Goal: Use online tool/utility: Utilize a website feature to perform a specific function

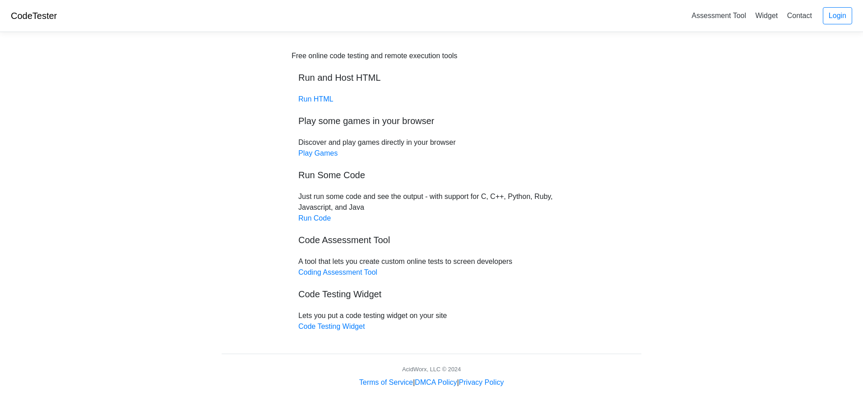
click at [328, 177] on h5 "Run Some Code" at bounding box center [431, 175] width 266 height 11
click at [309, 215] on link "Run Code" at bounding box center [314, 218] width 33 height 8
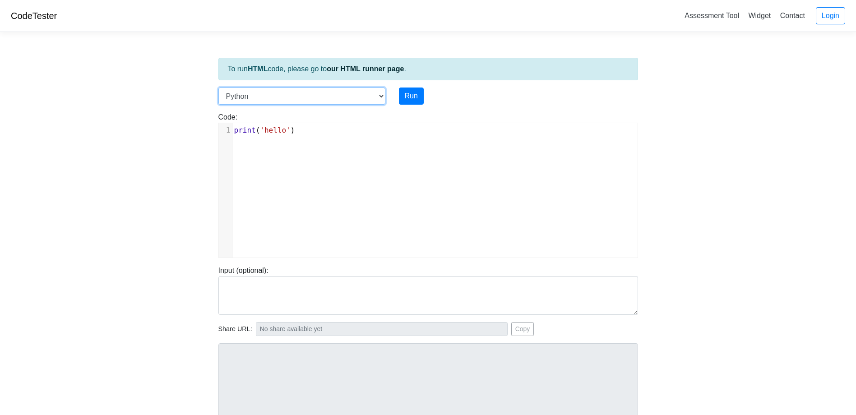
click at [374, 97] on select "C C++ Go Java Javascript Python Ruby" at bounding box center [301, 96] width 167 height 17
select select "c"
click at [218, 88] on select "C C++ Go Java Javascript Python Ruby" at bounding box center [301, 96] width 167 height 17
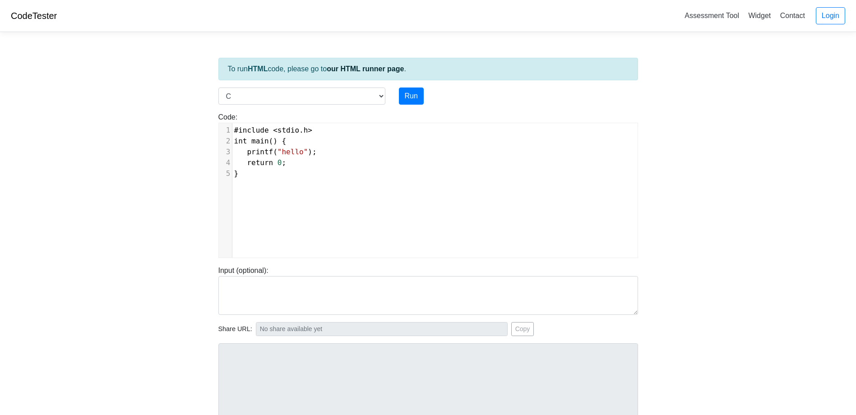
scroll to position [4, 0]
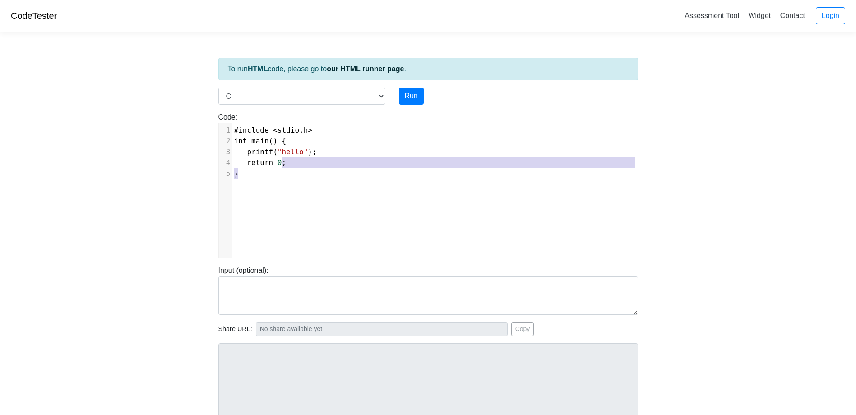
type textarea "#include <stdio.h> int main() { printf("hello"); return 0; }"
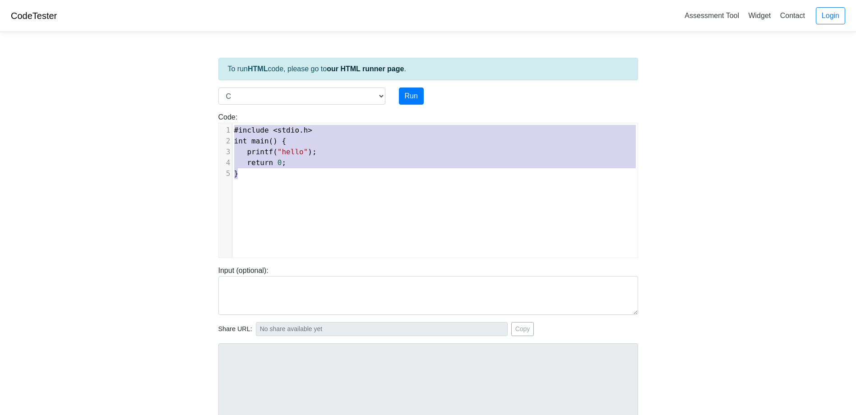
drag, startPoint x: 311, startPoint y: 175, endPoint x: 228, endPoint y: 125, distance: 96.8
click at [232, 125] on div "1 #include < stdio . h > 2 int main () { 3 printf ( "hello" ); 4 return 0 ; 5 }" at bounding box center [438, 152] width 412 height 54
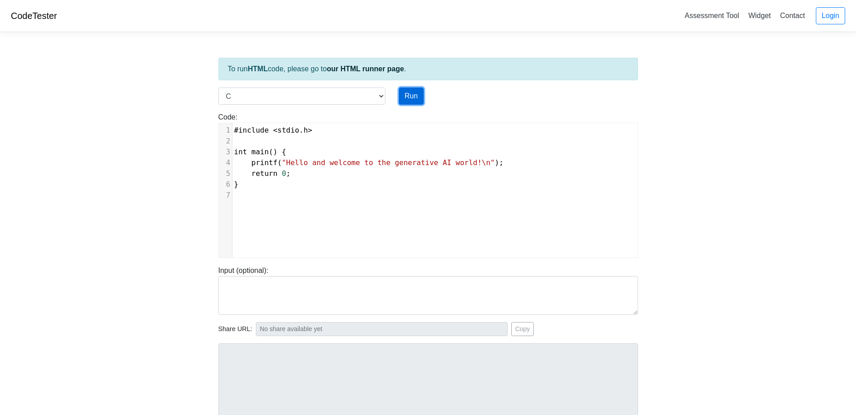
click at [400, 97] on button "Run" at bounding box center [411, 96] width 25 height 17
type input "[URL][DOMAIN_NAME]"
type textarea "Stdout: Hello and welcome to the generative AI world!"
